Goal: Find specific page/section: Find specific page/section

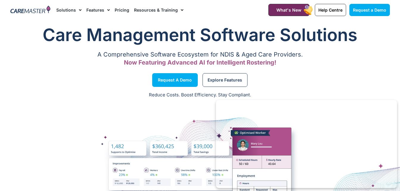
click at [254, 7] on div "Request a Demo Solutions AI Roster Optimiser NDIS Software for Small Providers …" at bounding box center [154, 10] width 203 height 20
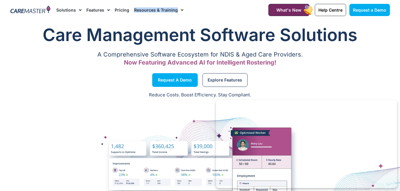
click at [254, 7] on div "Request a Demo Solutions AI Roster Optimiser NDIS Software for Small Providers …" at bounding box center [154, 10] width 203 height 20
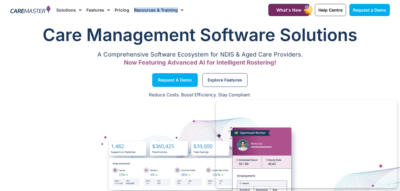
click at [254, 7] on div "Request a Demo Solutions AI Roster Optimiser NDIS Software for Small Providers …" at bounding box center [154, 10] width 203 height 20
